Goal: Transaction & Acquisition: Book appointment/travel/reservation

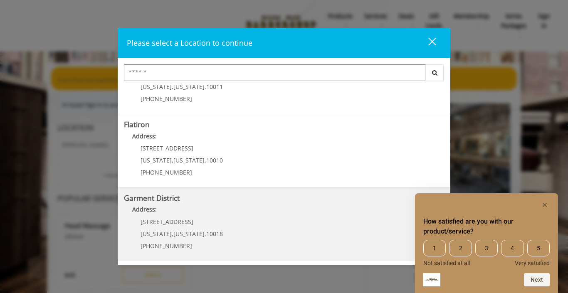
scroll to position [87, 0]
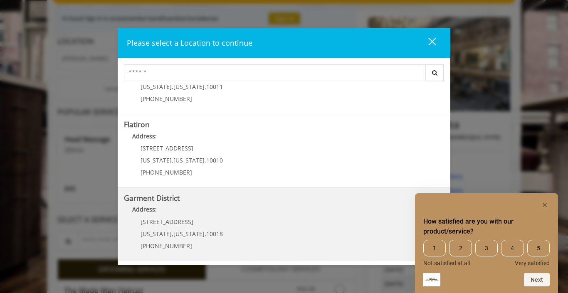
click at [239, 220] on District "Garment District Address: [STREET_ADDRESS][US_STATE][US_STATE] (212) 997-4247" at bounding box center [284, 224] width 320 height 61
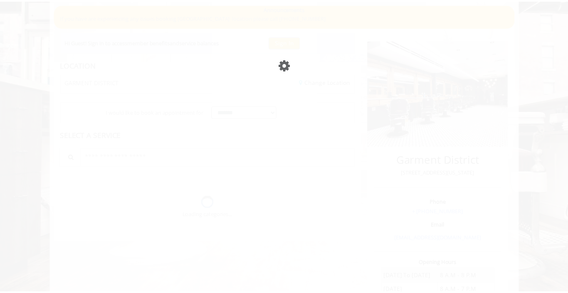
scroll to position [87, 0]
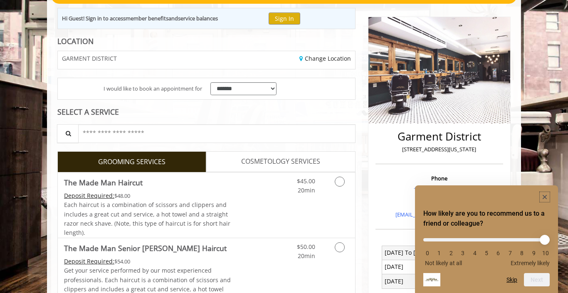
click at [544, 198] on icon "Hide survey" at bounding box center [545, 197] width 4 height 4
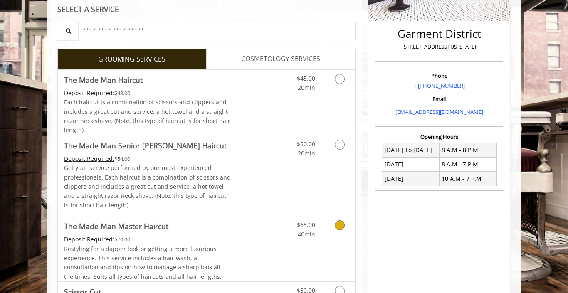
click at [335, 225] on link "Grooming services" at bounding box center [338, 227] width 21 height 23
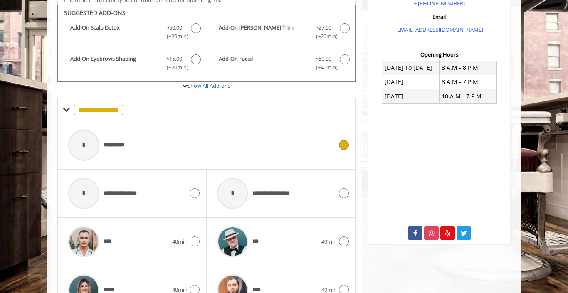
scroll to position [276, 0]
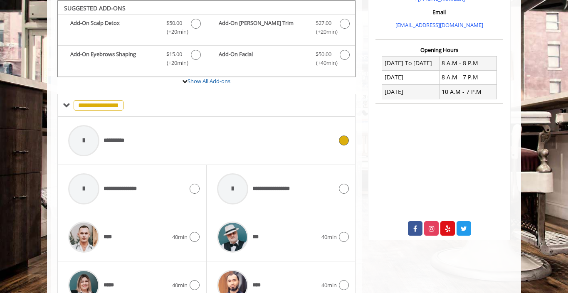
click at [116, 142] on span "**********" at bounding box center [119, 140] width 30 height 9
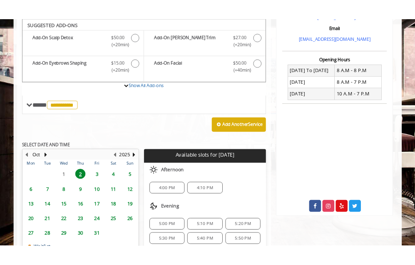
scroll to position [275, 0]
